Goal: Use online tool/utility: Use online tool/utility

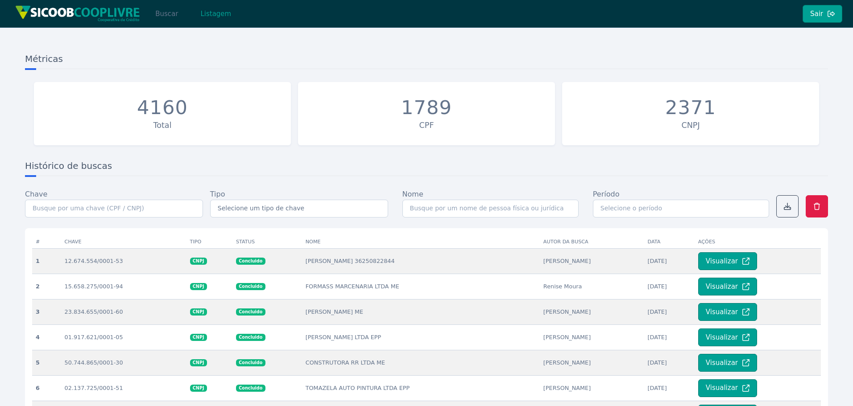
click at [169, 10] on button "Buscar" at bounding box center [167, 14] width 38 height 18
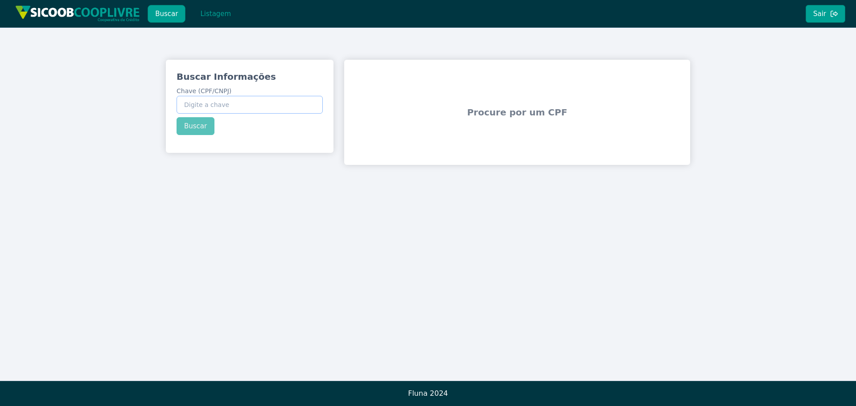
click at [229, 109] on input "Chave (CPF/CNPJ)" at bounding box center [250, 105] width 146 height 18
paste input "51.397.100/0001-34"
type input "51.397.100/0001-34"
click at [199, 125] on button "Buscar" at bounding box center [196, 126] width 38 height 18
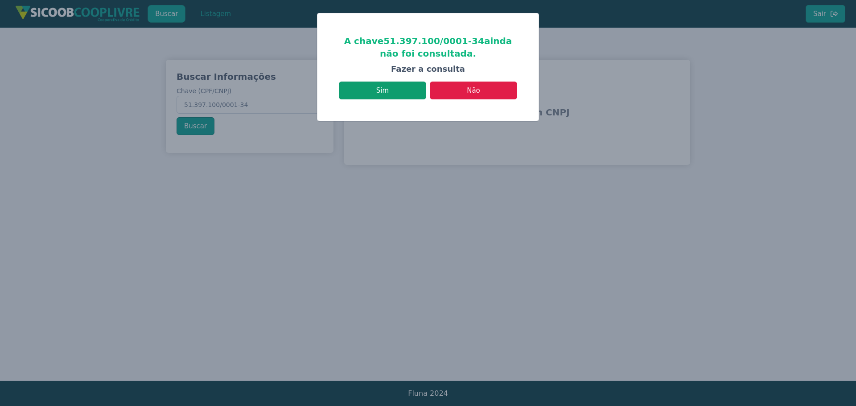
click at [376, 89] on button "Sim" at bounding box center [382, 91] width 87 height 18
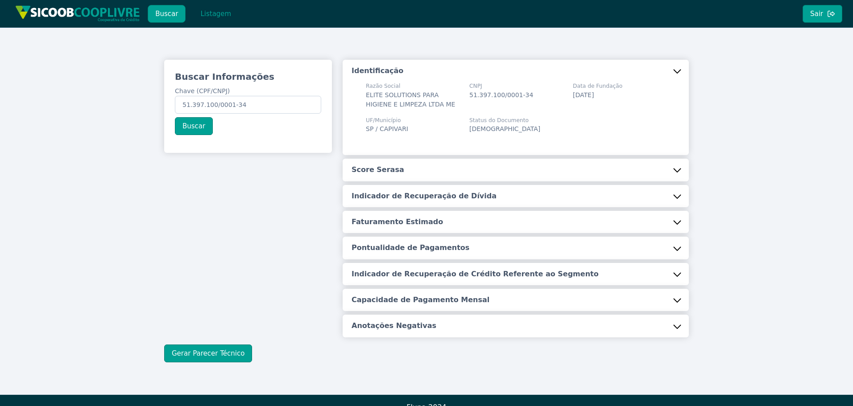
click at [381, 171] on h5 "Score Serasa" at bounding box center [377, 170] width 53 height 10
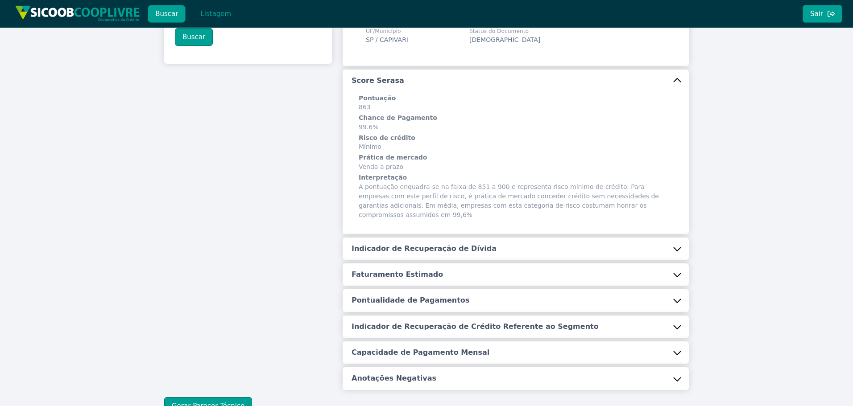
click at [445, 244] on h5 "Indicador de Recuperação de Dívida" at bounding box center [423, 249] width 145 height 10
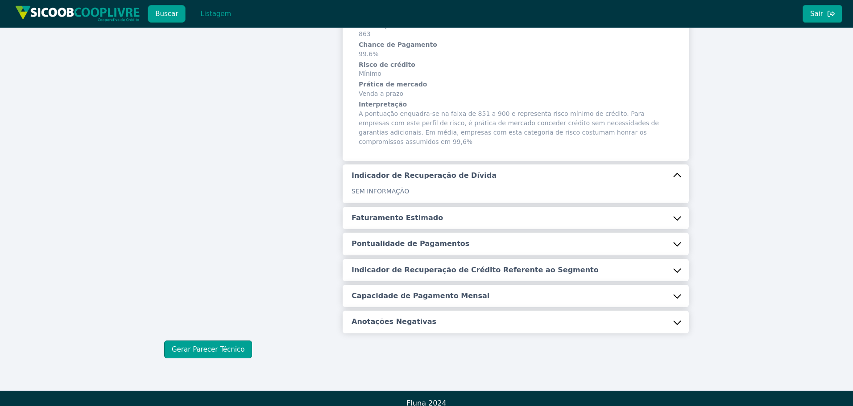
scroll to position [163, 0]
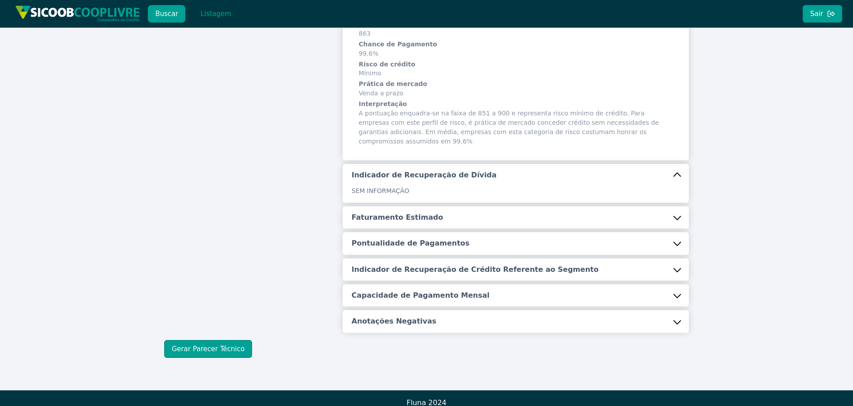
click at [401, 213] on h5 "Faturamento Estimado" at bounding box center [396, 218] width 91 height 10
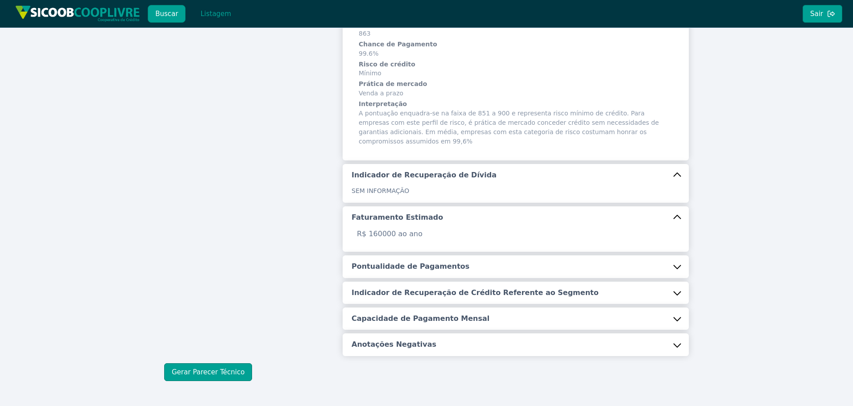
click at [381, 262] on h5 "Pontualidade de Pagamentos" at bounding box center [410, 267] width 118 height 10
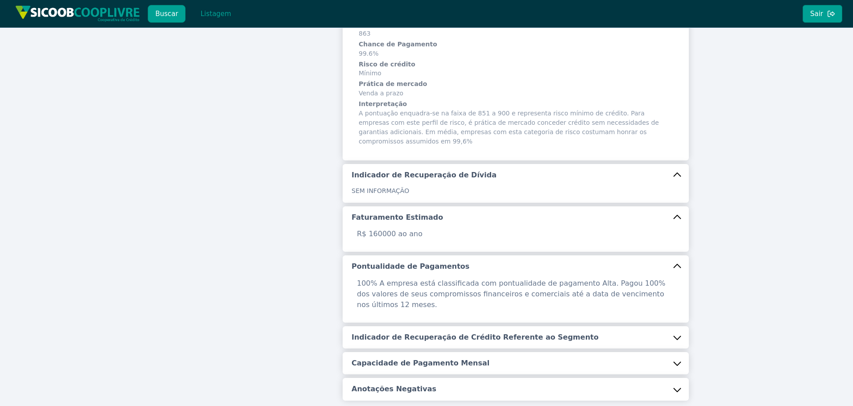
click at [393, 333] on h5 "Indicador de Recuperação de Crédito Referente ao Segmento" at bounding box center [474, 338] width 247 height 10
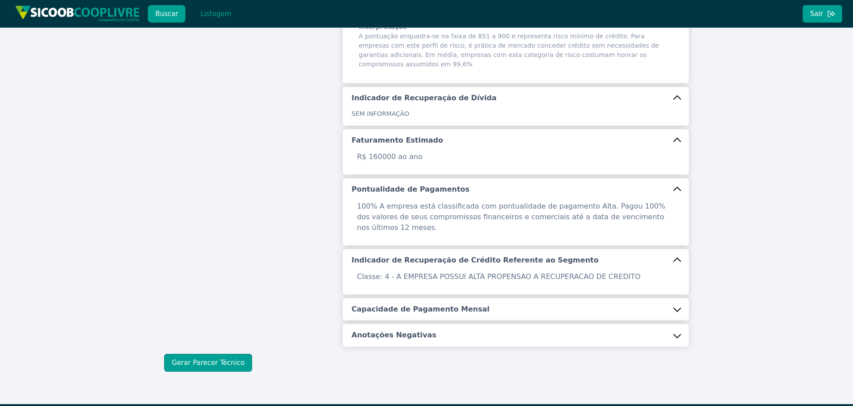
scroll to position [243, 0]
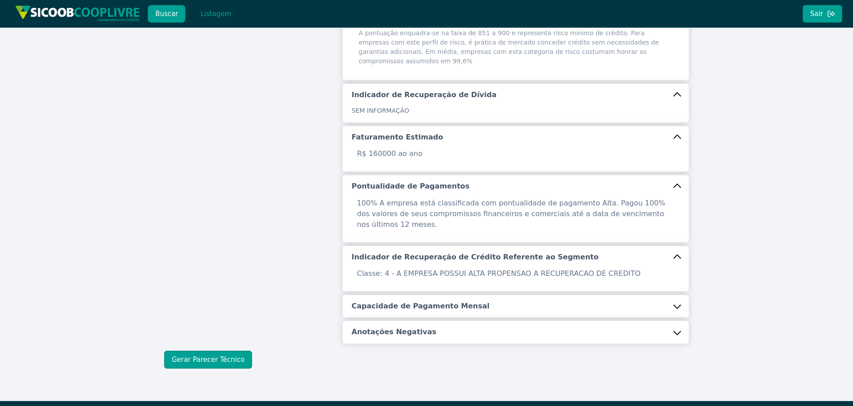
click at [406, 302] on h5 "Capacidade de Pagamento Mensal" at bounding box center [420, 307] width 138 height 10
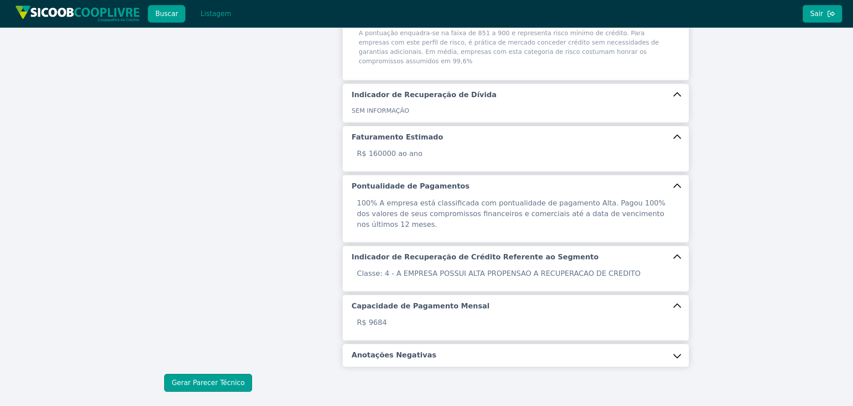
click at [397, 351] on h5 "Anotações Negativas" at bounding box center [393, 356] width 85 height 10
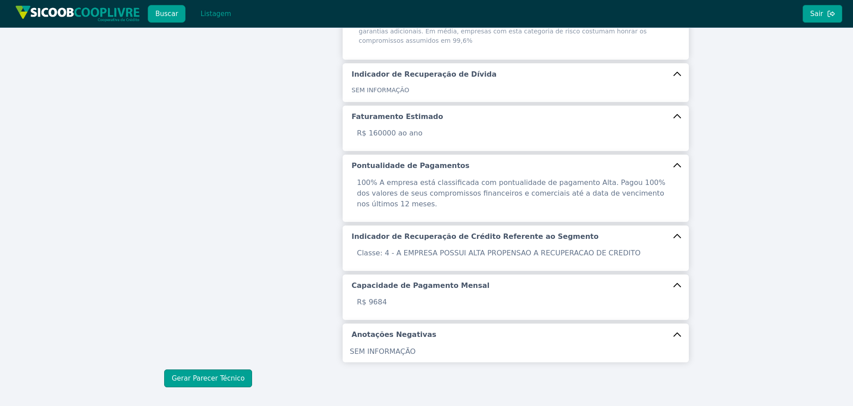
scroll to position [282, 0]
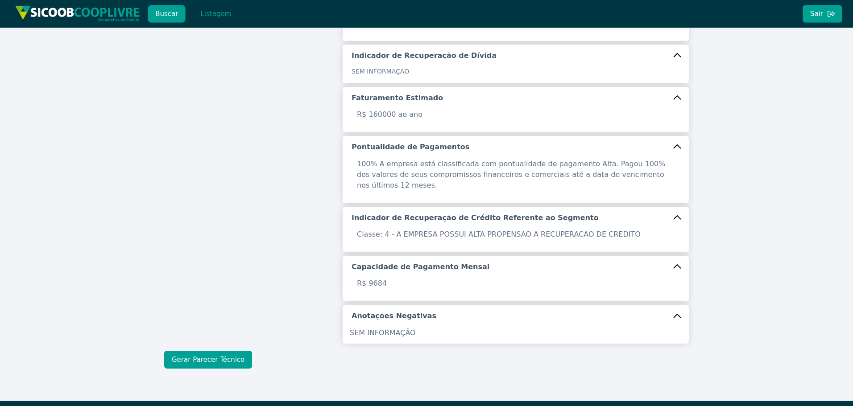
click at [223, 351] on button "Gerar Parecer Técnico" at bounding box center [208, 360] width 88 height 18
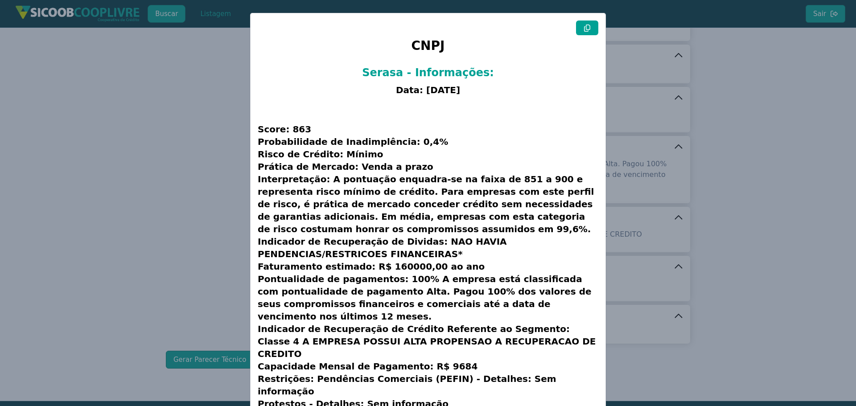
click at [587, 33] on button at bounding box center [587, 28] width 22 height 15
click at [96, 149] on modal-container "CNPJ Serasa - Informações: Data: [DATE] Score: 863 Probabilidade de Inadimplênc…" at bounding box center [428, 203] width 856 height 406
